Goal: Book appointment/travel/reservation

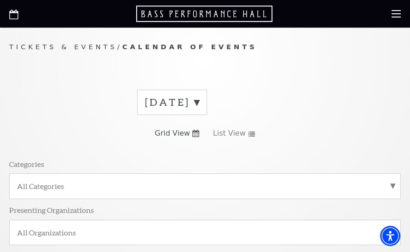
click at [199, 103] on label "[DATE]" at bounding box center [172, 102] width 54 height 14
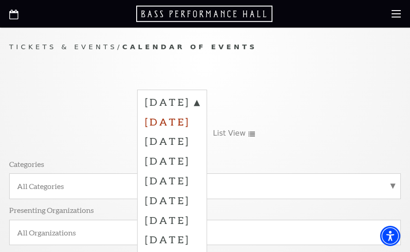
click at [199, 120] on label "[DATE]" at bounding box center [172, 122] width 54 height 20
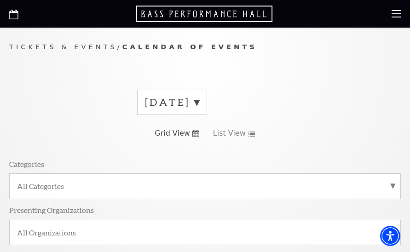
click at [195, 134] on use at bounding box center [195, 133] width 7 height 7
click at [194, 133] on icon at bounding box center [195, 133] width 7 height 7
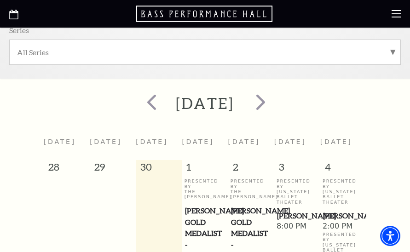
scroll to position [229, 0]
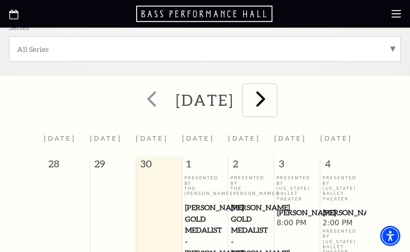
click at [274, 99] on span "next" at bounding box center [260, 99] width 26 height 26
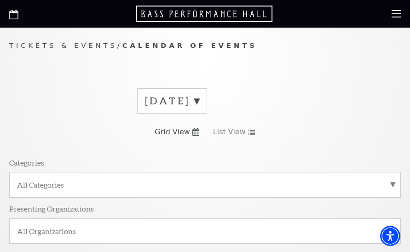
scroll to position [0, 0]
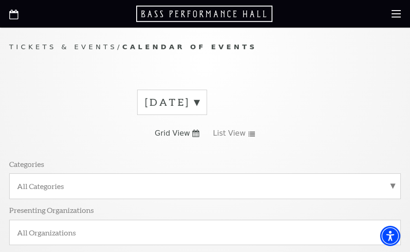
click at [194, 132] on icon at bounding box center [195, 133] width 7 height 7
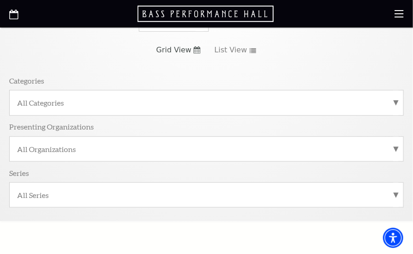
scroll to position [46, 0]
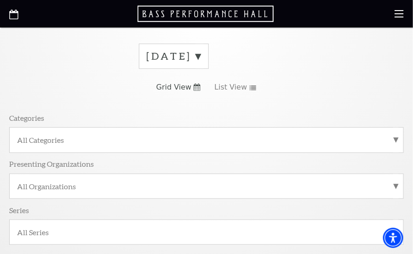
click at [201, 56] on label "[DATE]" at bounding box center [174, 56] width 54 height 14
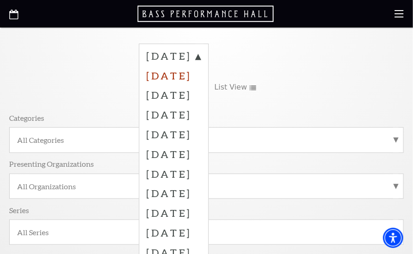
click at [201, 75] on label "[DATE]" at bounding box center [174, 76] width 54 height 20
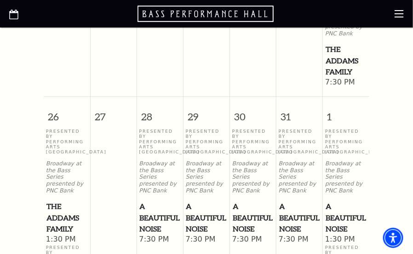
scroll to position [966, 0]
